Goal: Navigation & Orientation: Find specific page/section

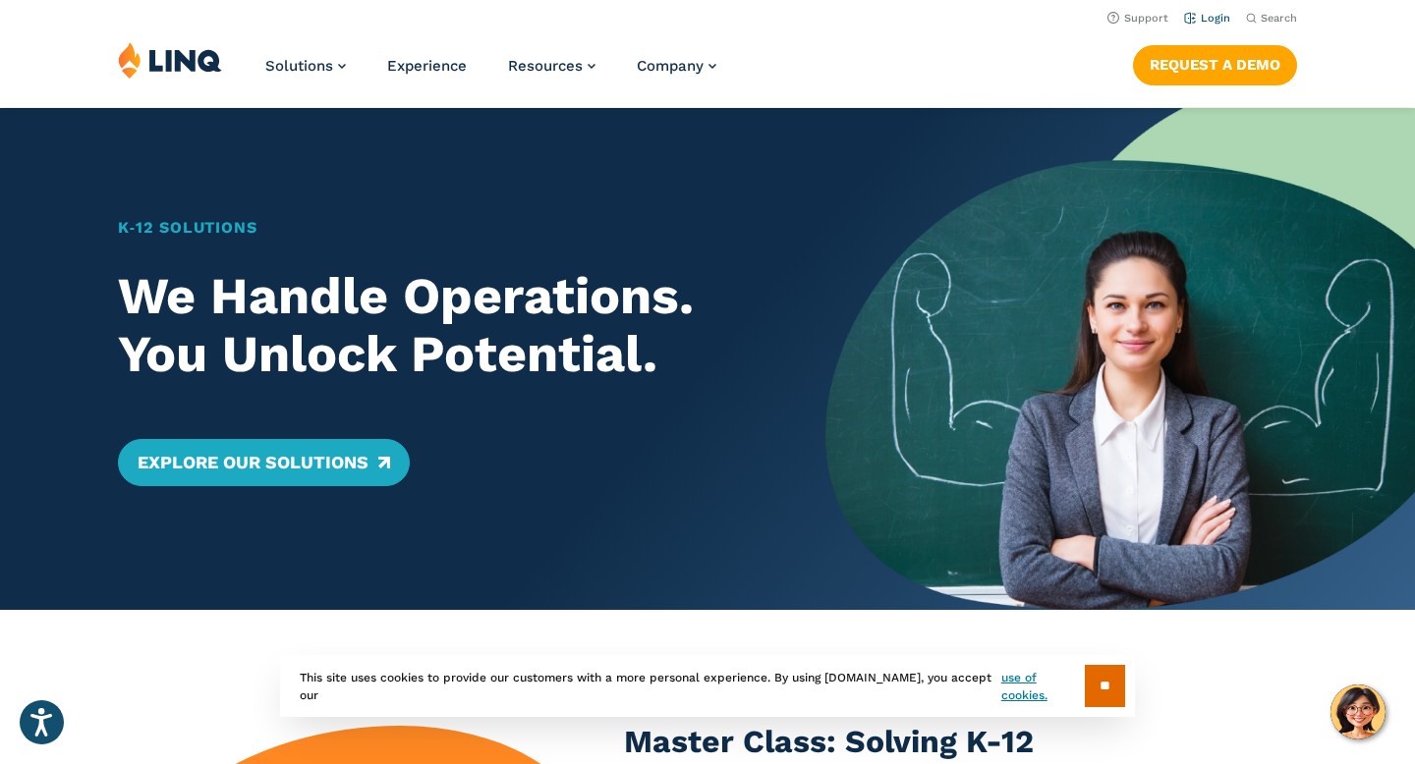
click at [1206, 14] on link "Login" at bounding box center [1207, 18] width 46 height 13
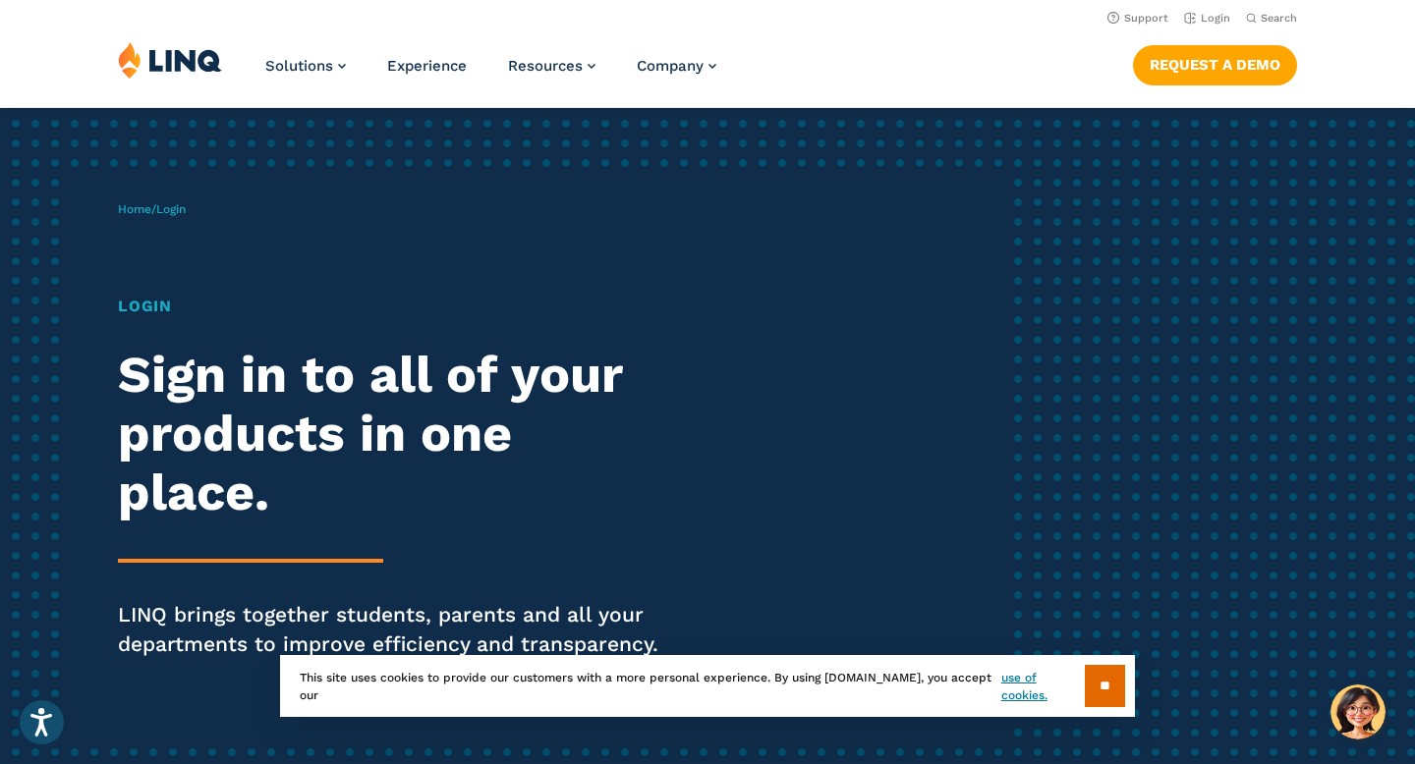
click at [140, 309] on h1 "Login" at bounding box center [390, 307] width 545 height 24
click at [1217, 22] on link "Login" at bounding box center [1207, 18] width 46 height 13
click at [171, 214] on span "Login" at bounding box center [170, 209] width 29 height 14
click at [137, 307] on h1 "Login" at bounding box center [390, 307] width 545 height 24
click at [1114, 681] on input "**" at bounding box center [1104, 686] width 40 height 42
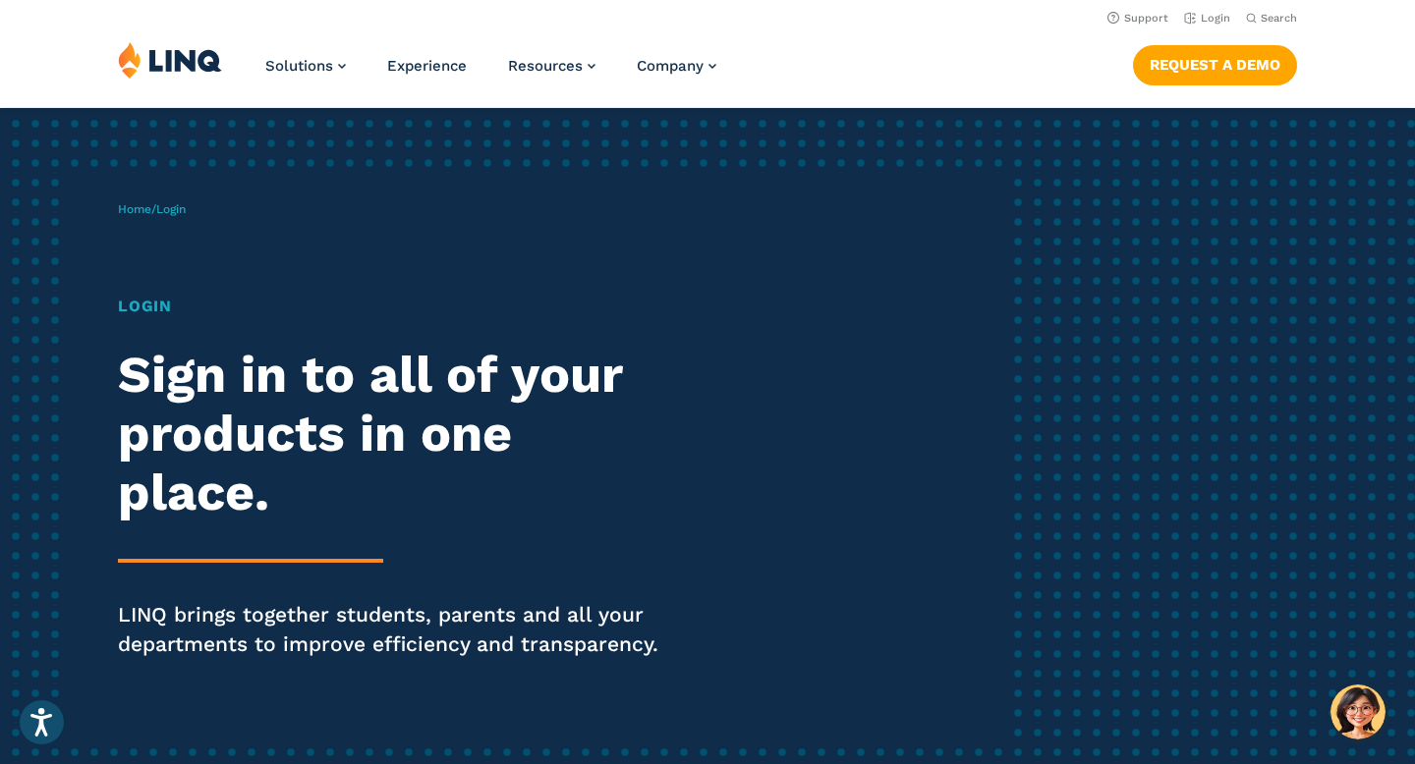
click at [159, 303] on h1 "Login" at bounding box center [390, 307] width 545 height 24
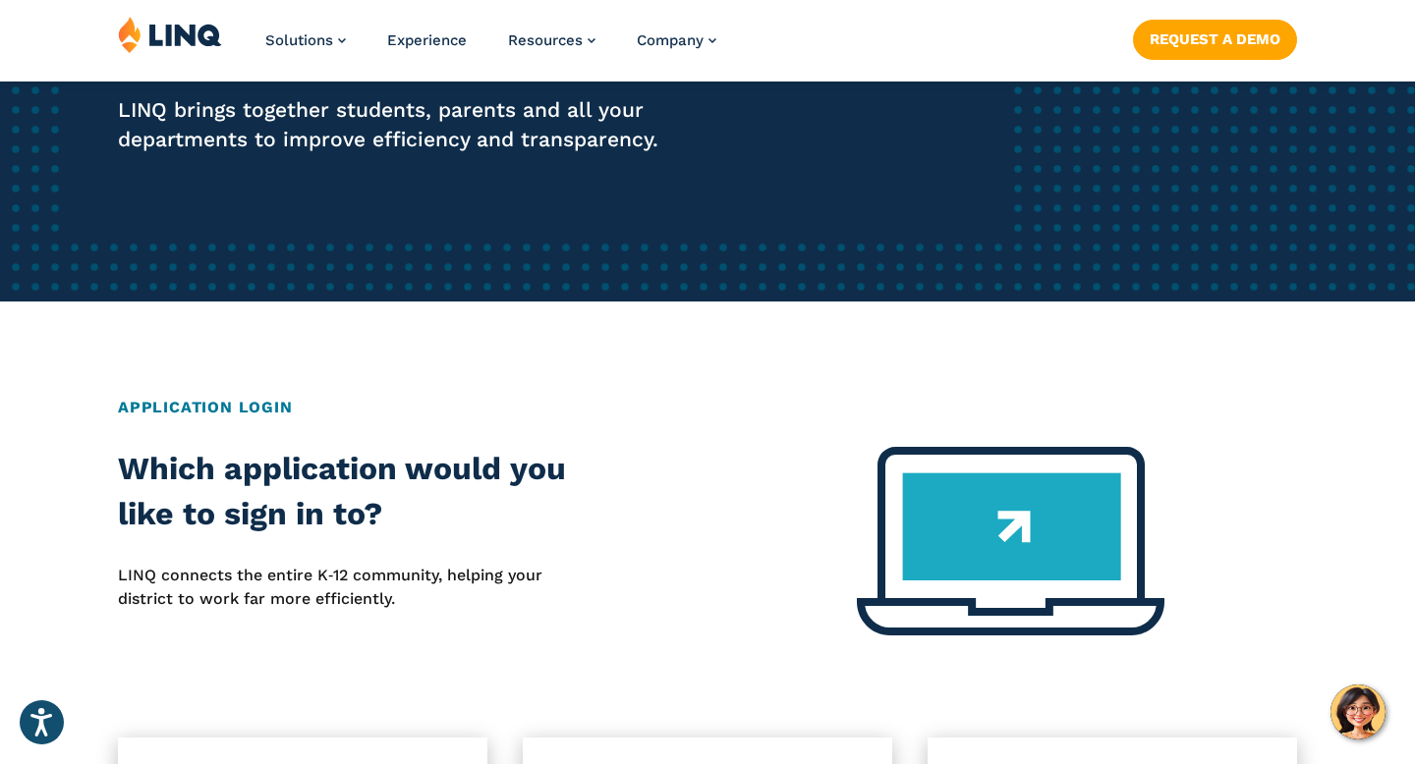
scroll to position [524, 0]
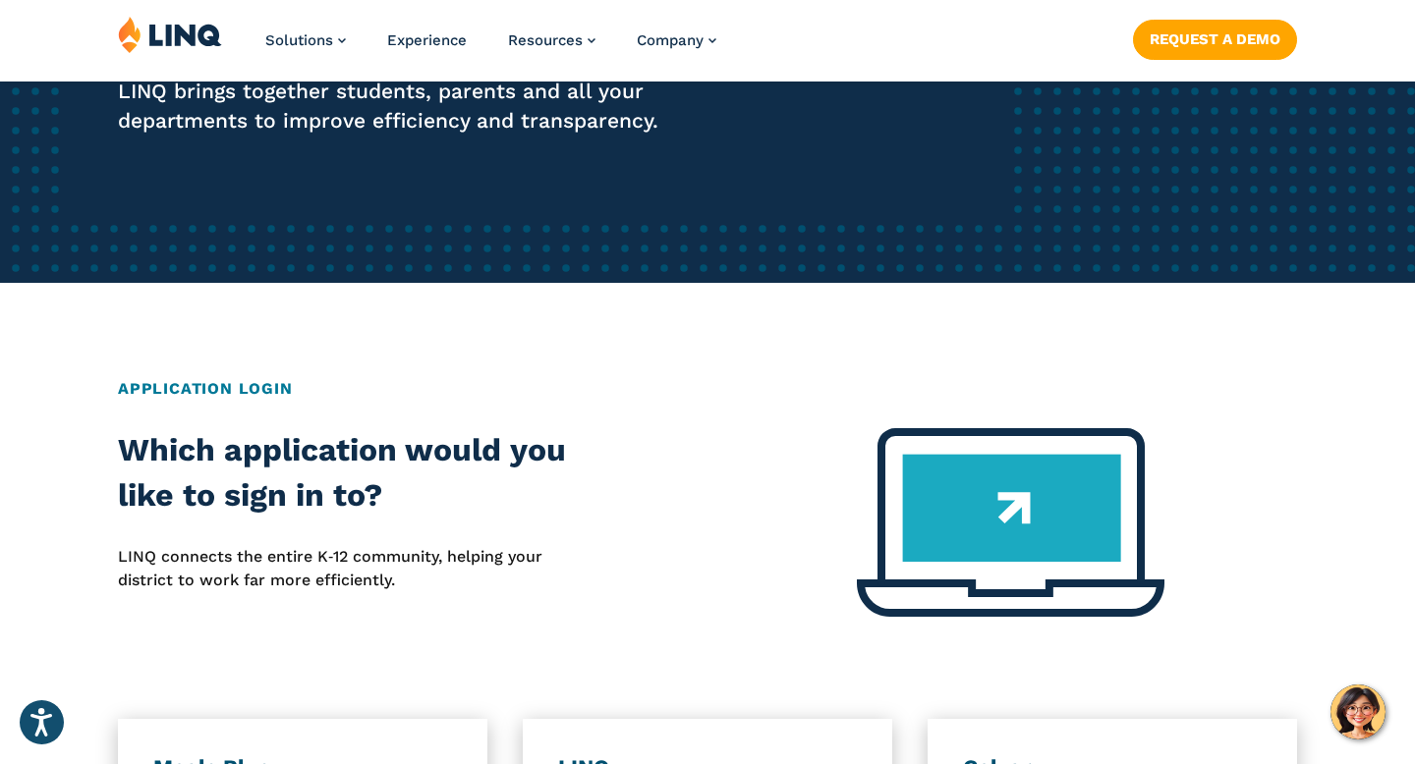
click at [228, 386] on h2 "Application Login" at bounding box center [707, 389] width 1179 height 24
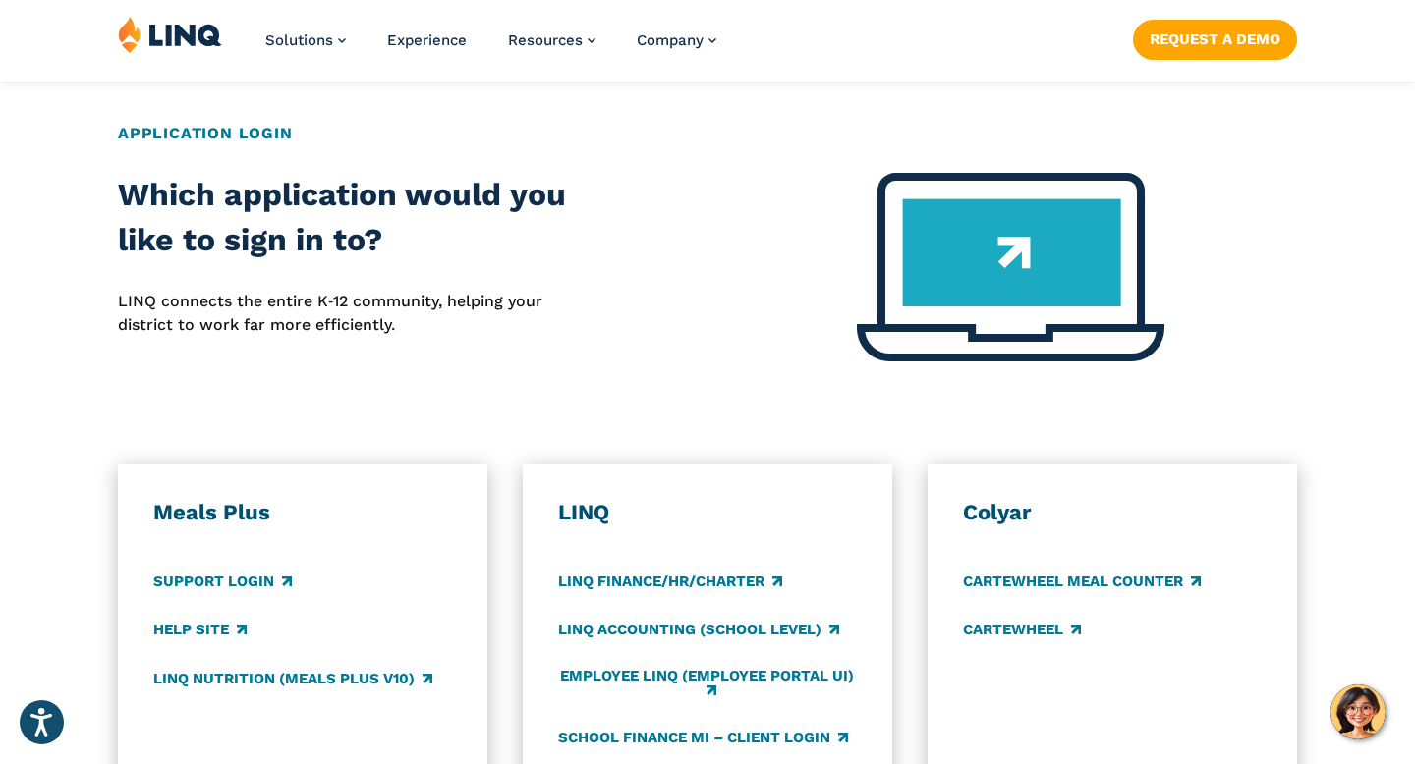
scroll to position [1068, 0]
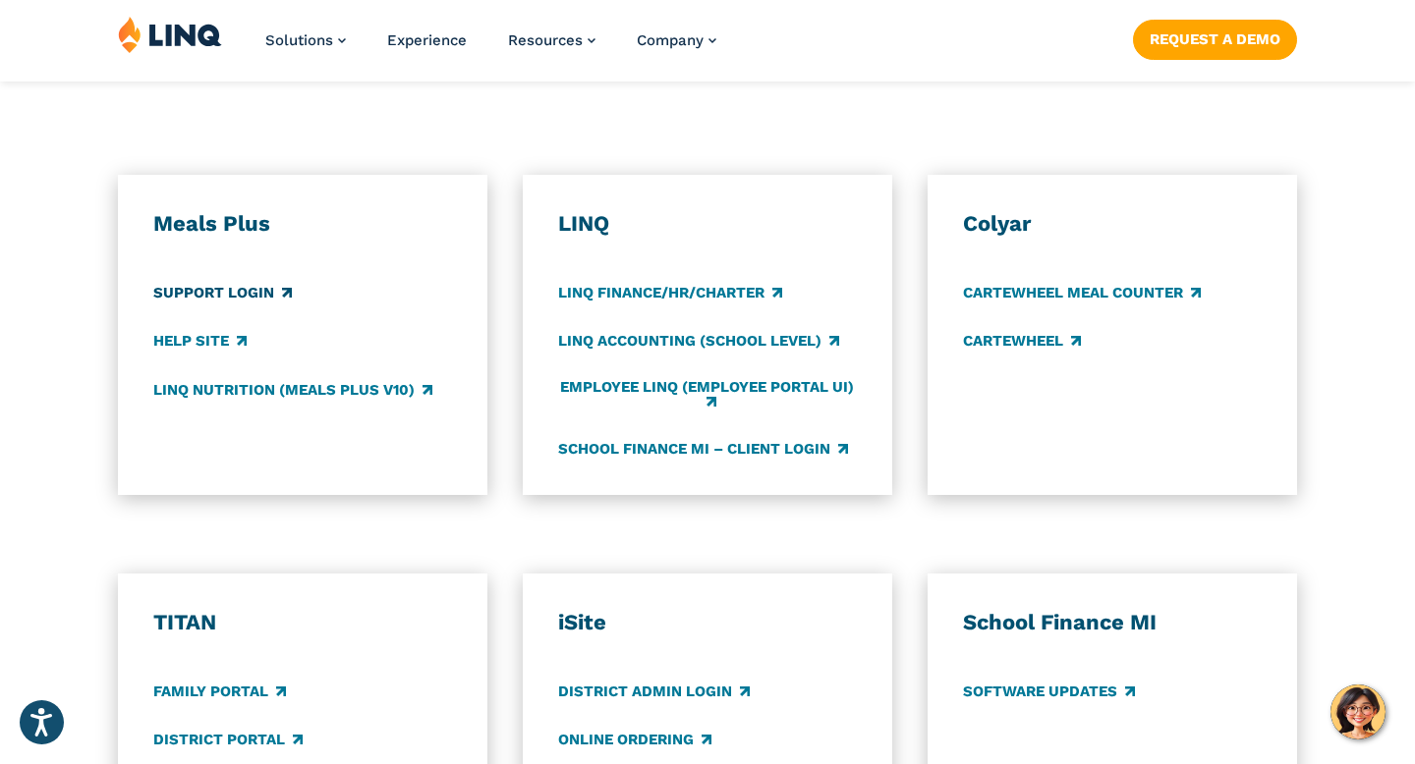
click at [200, 287] on link "Support Login" at bounding box center [222, 294] width 139 height 22
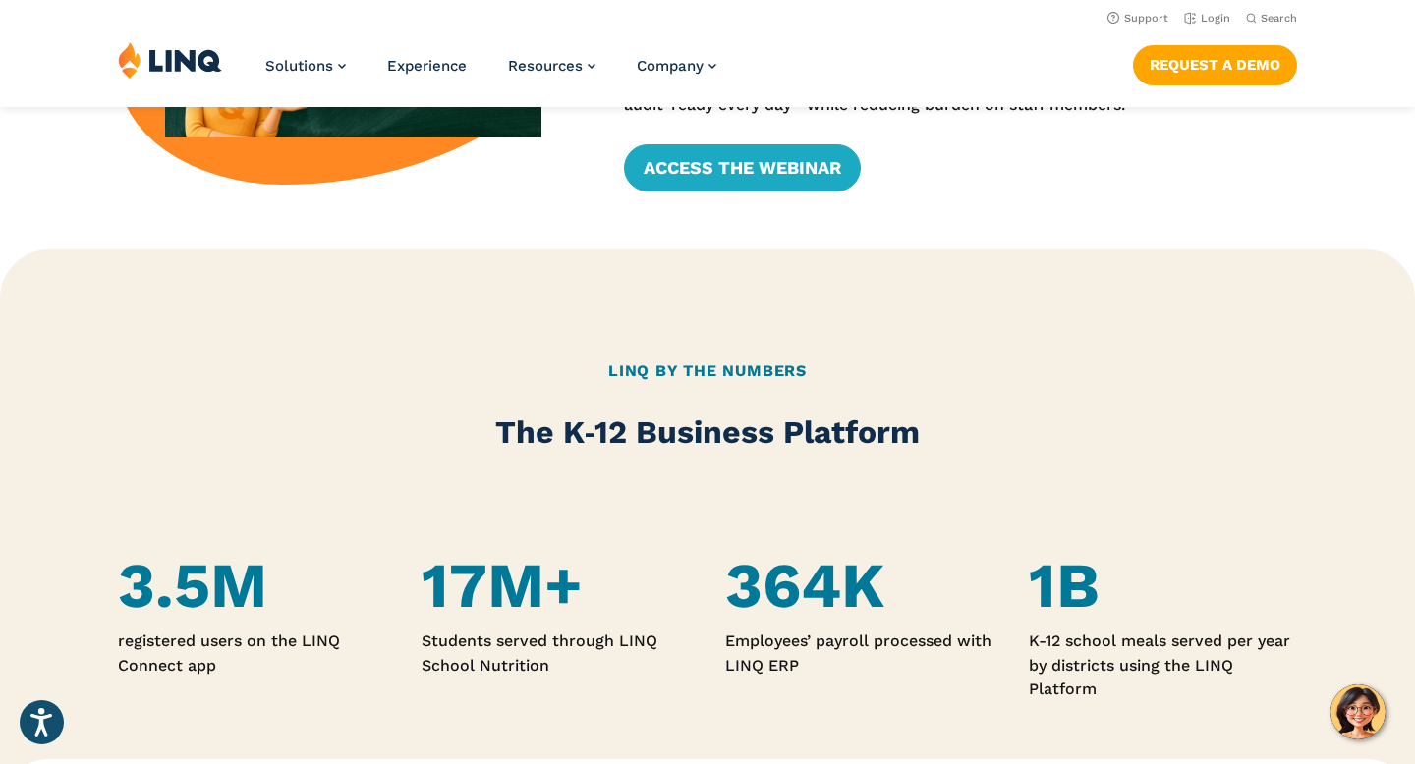
scroll to position [61, 0]
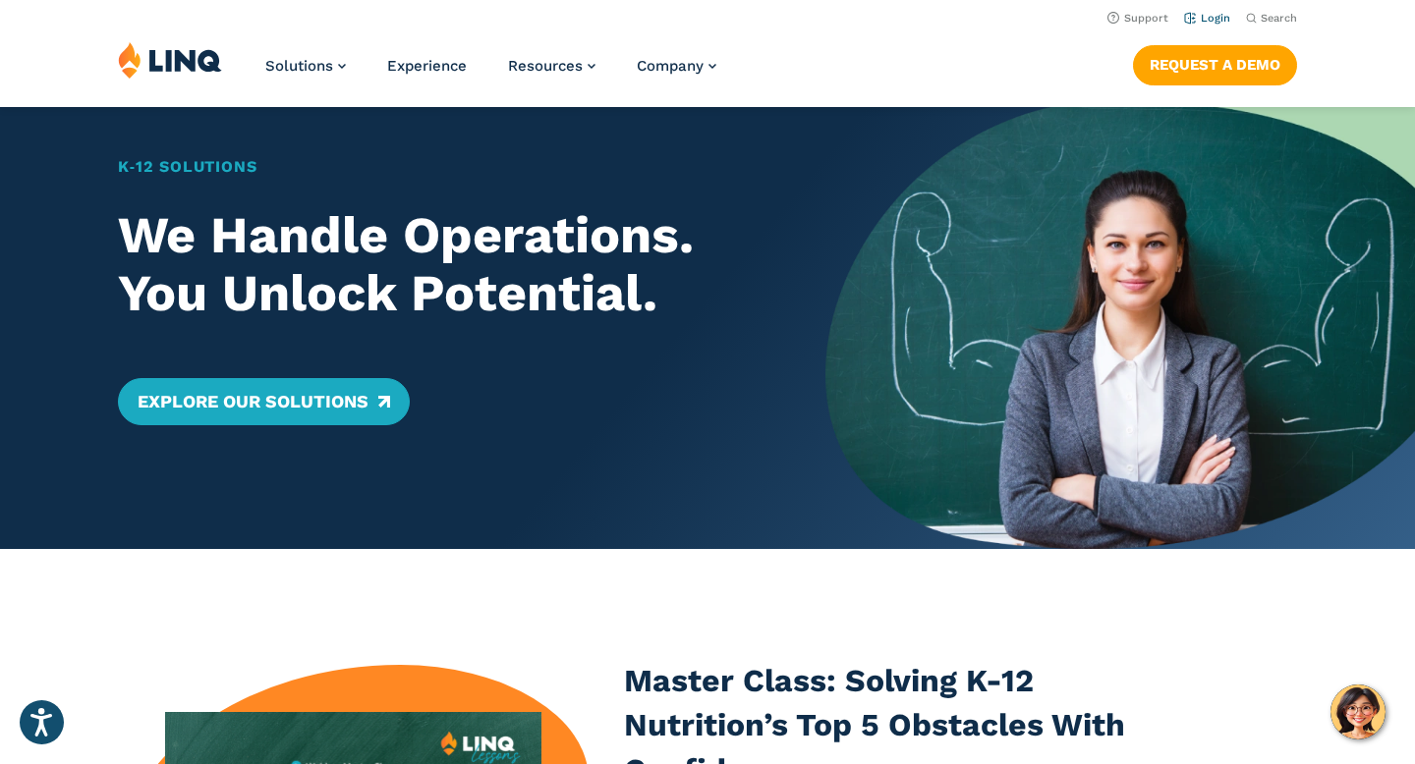
click at [1213, 13] on link "Login" at bounding box center [1207, 18] width 46 height 13
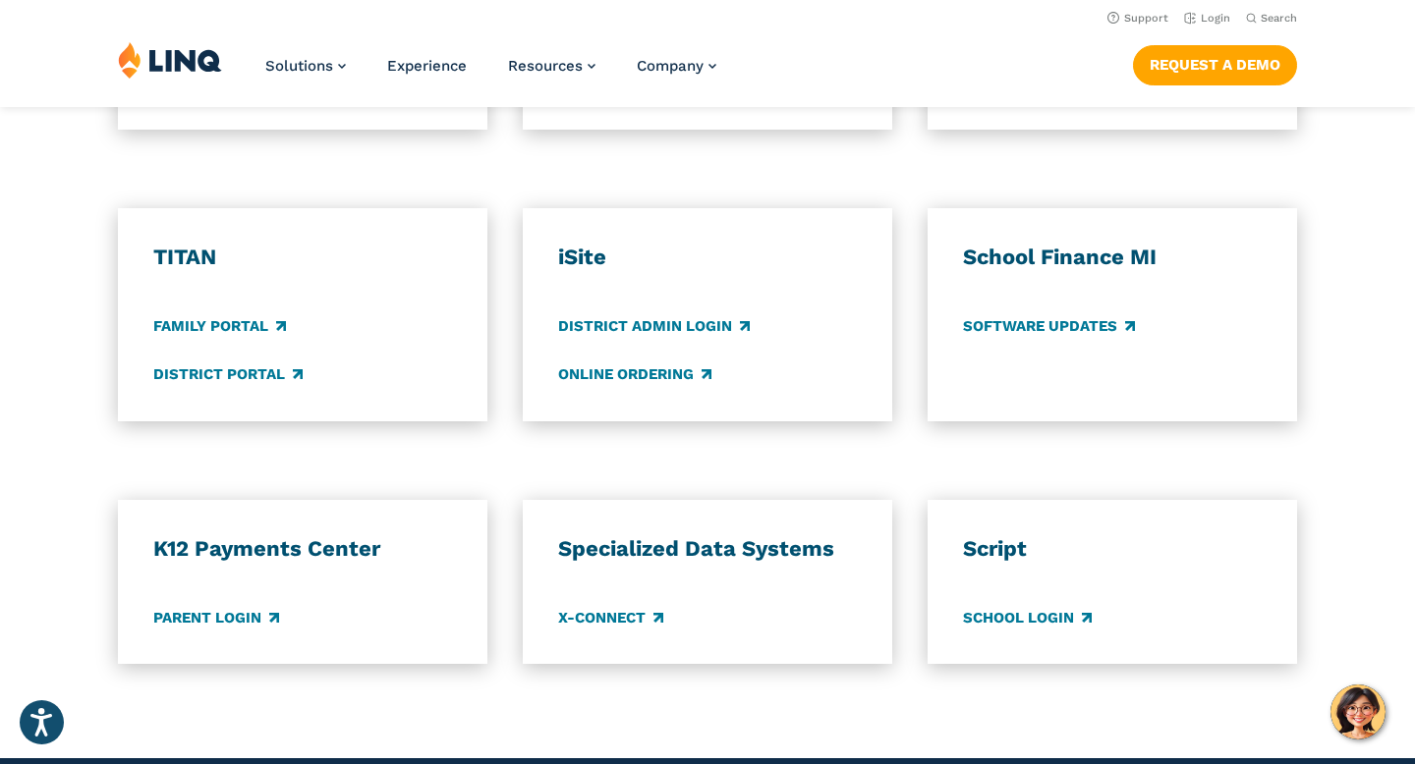
scroll to position [1406, 0]
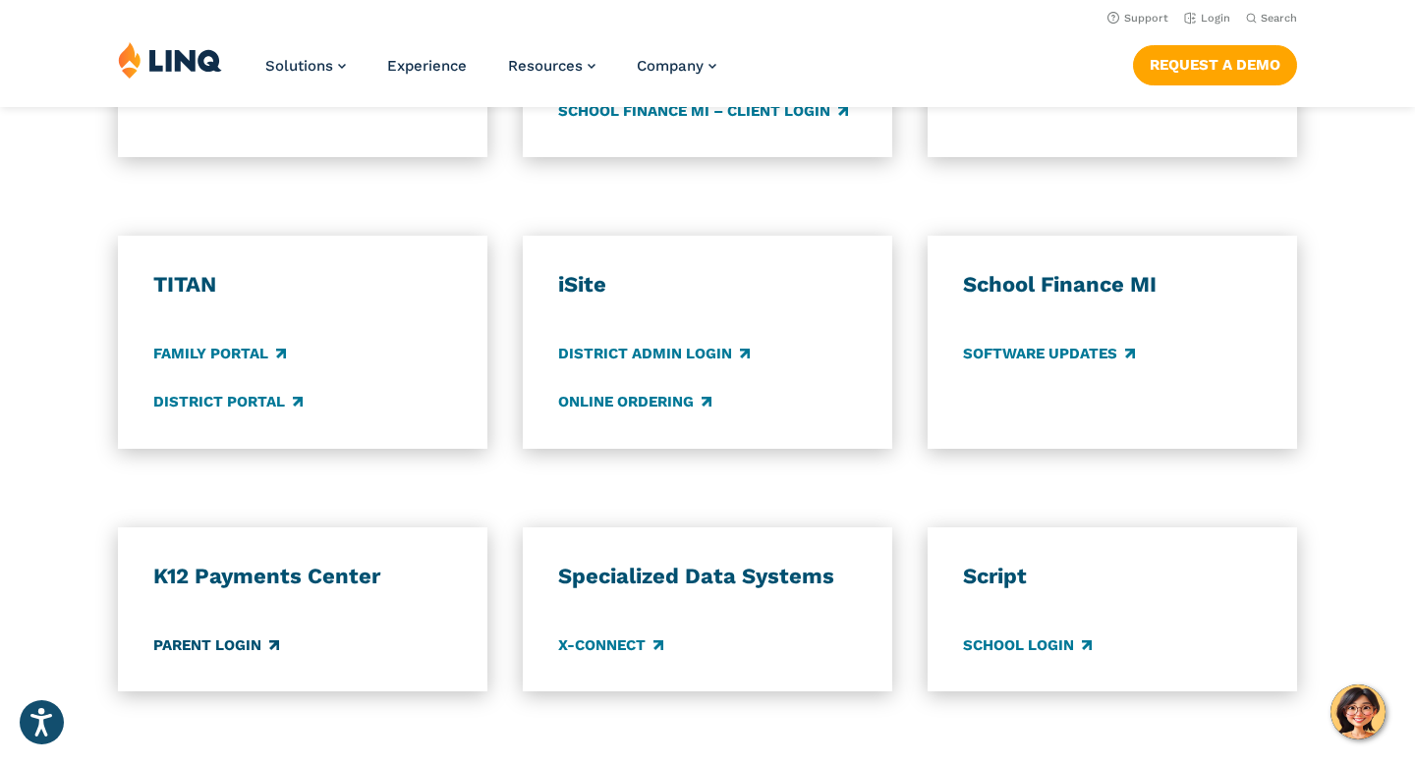
click at [177, 651] on link "Parent Login" at bounding box center [216, 646] width 126 height 22
